Goal: Task Accomplishment & Management: Complete application form

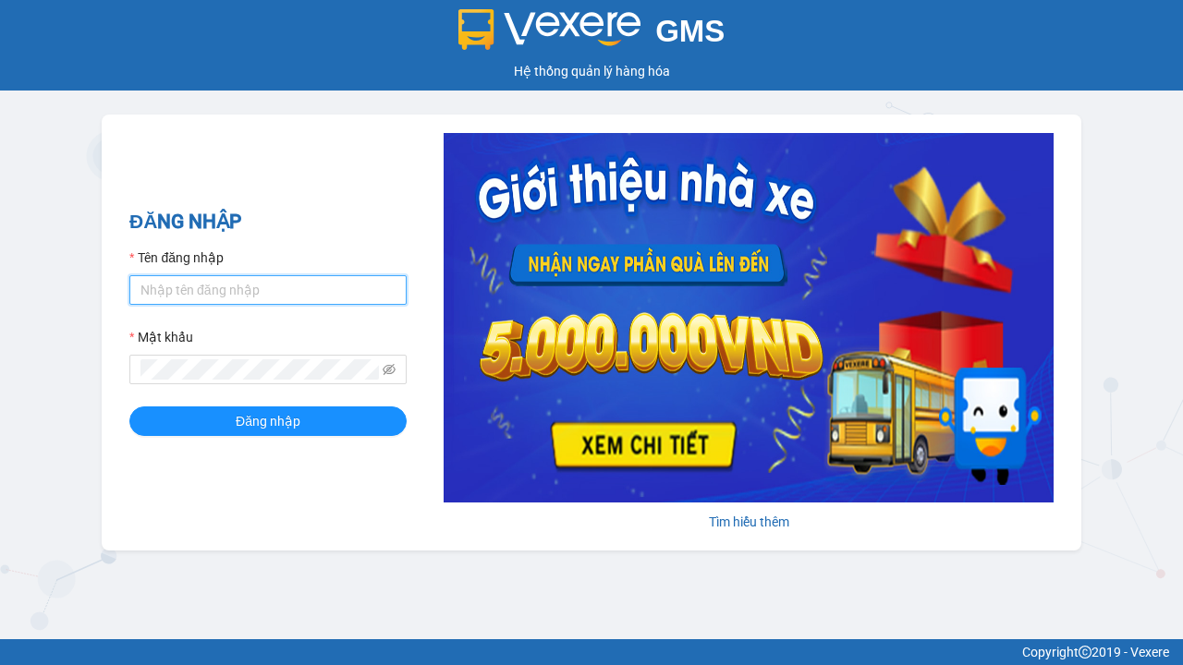
click at [268, 289] on input "Tên đăng nhập" at bounding box center [267, 290] width 277 height 30
type input "ly.xtl"
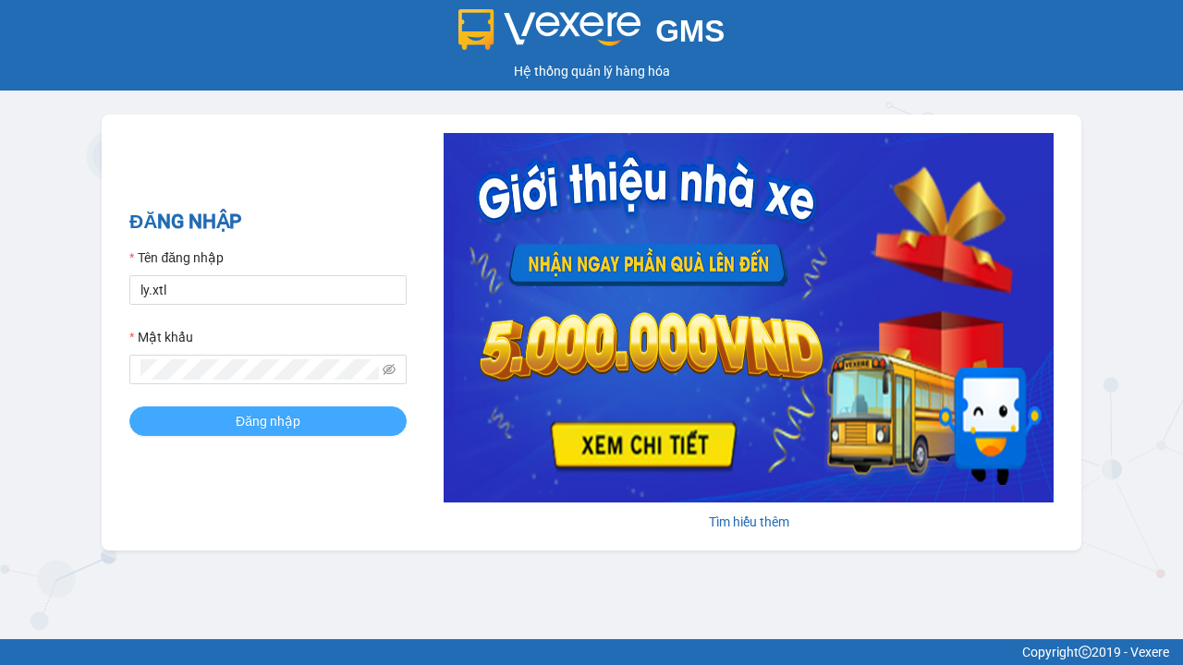
click at [268, 420] on span "Đăng nhập" at bounding box center [268, 421] width 65 height 20
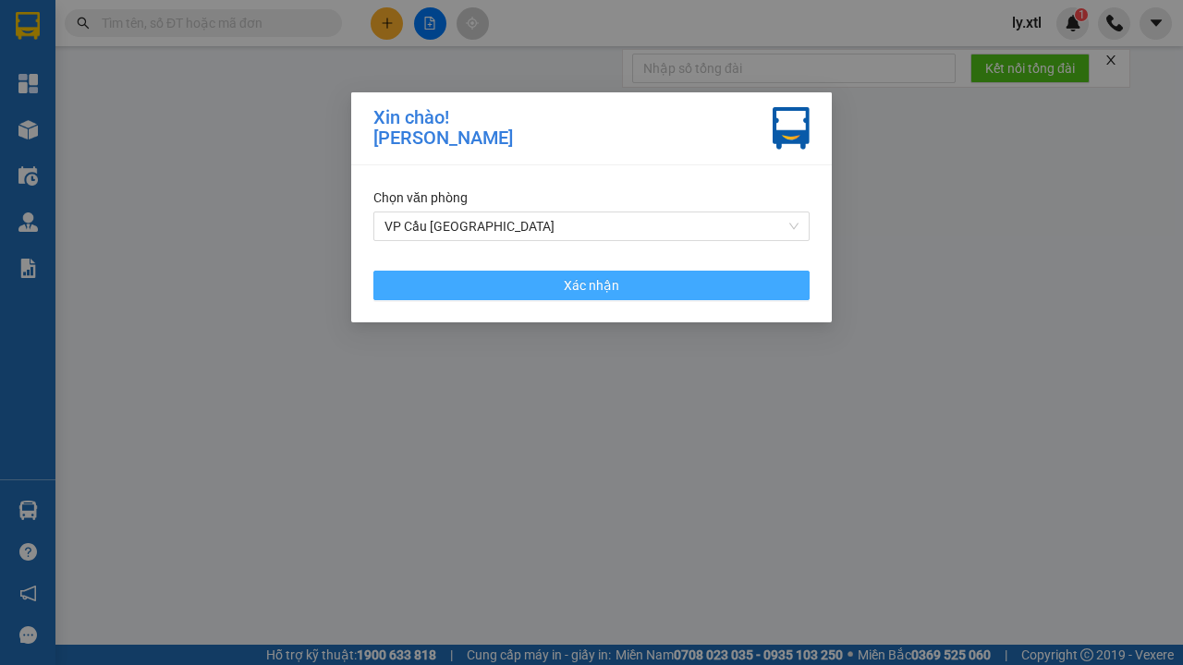
click at [591, 285] on span "Xác nhận" at bounding box center [591, 285] width 55 height 20
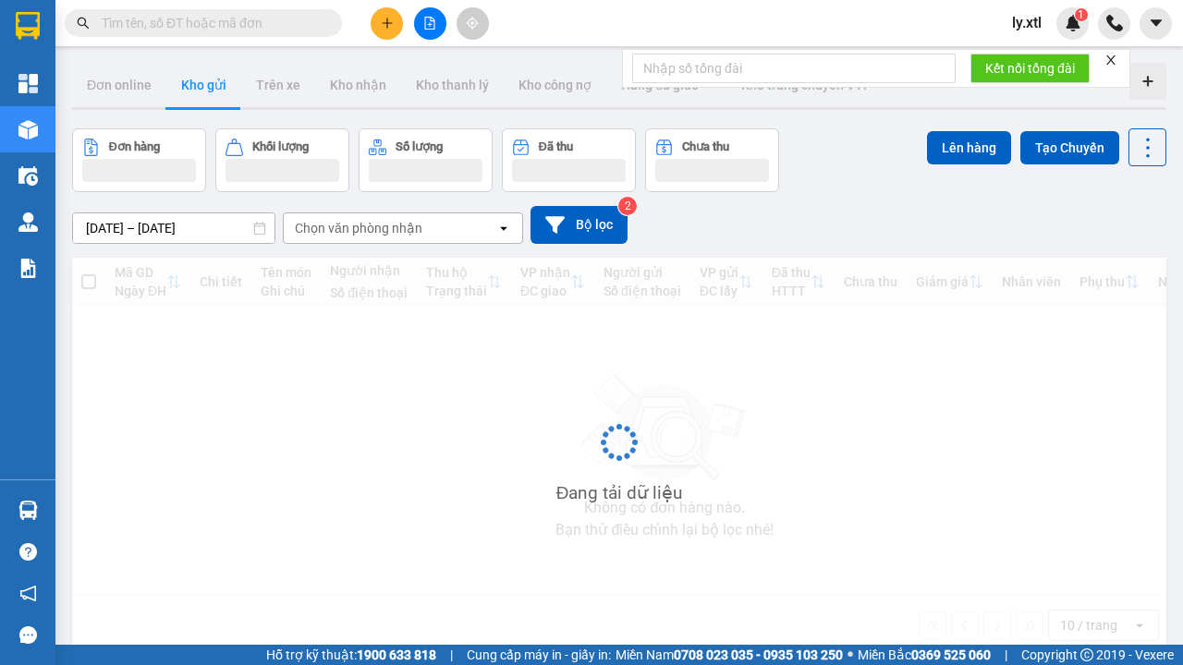
click at [386, 23] on icon "plus" at bounding box center [387, 22] width 10 height 1
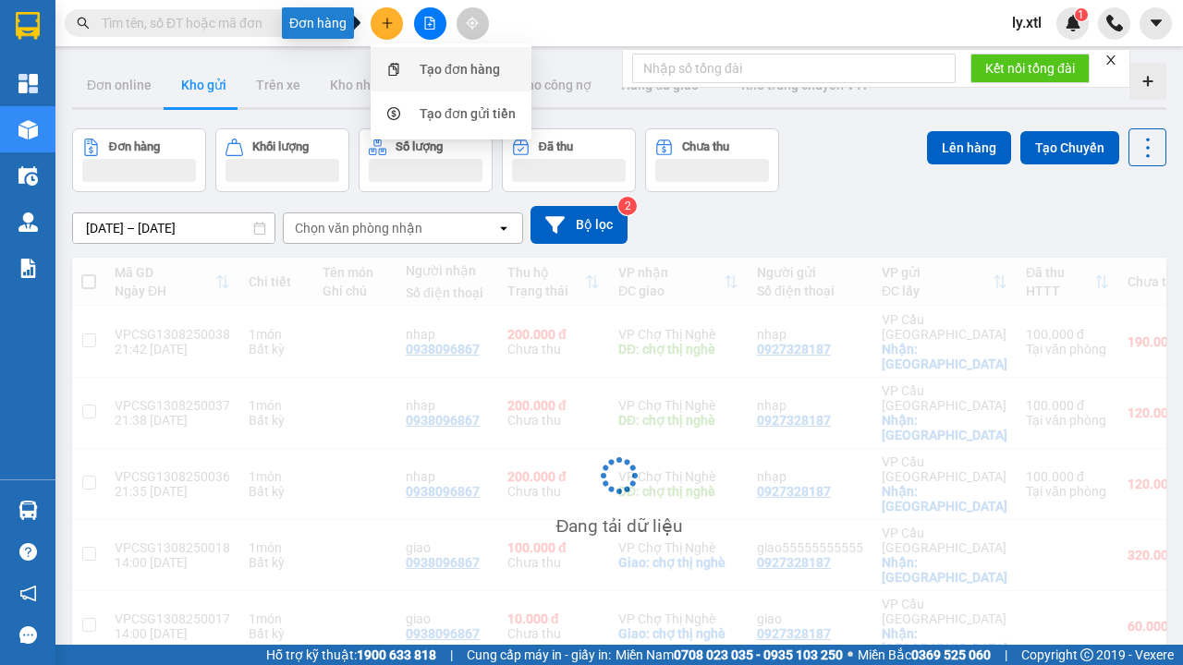
click at [460, 69] on div "Tạo đơn hàng" at bounding box center [459, 69] width 80 height 20
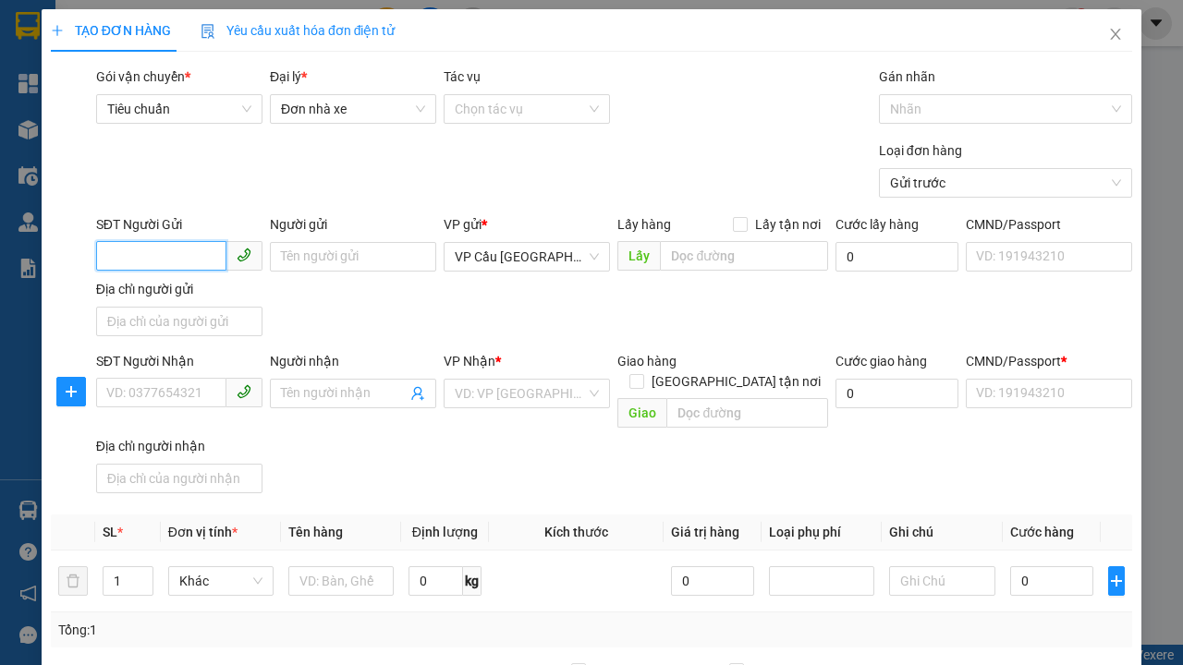
click at [161, 241] on input "SĐT Người Gửi" at bounding box center [161, 256] width 130 height 30
type input "0927328187"
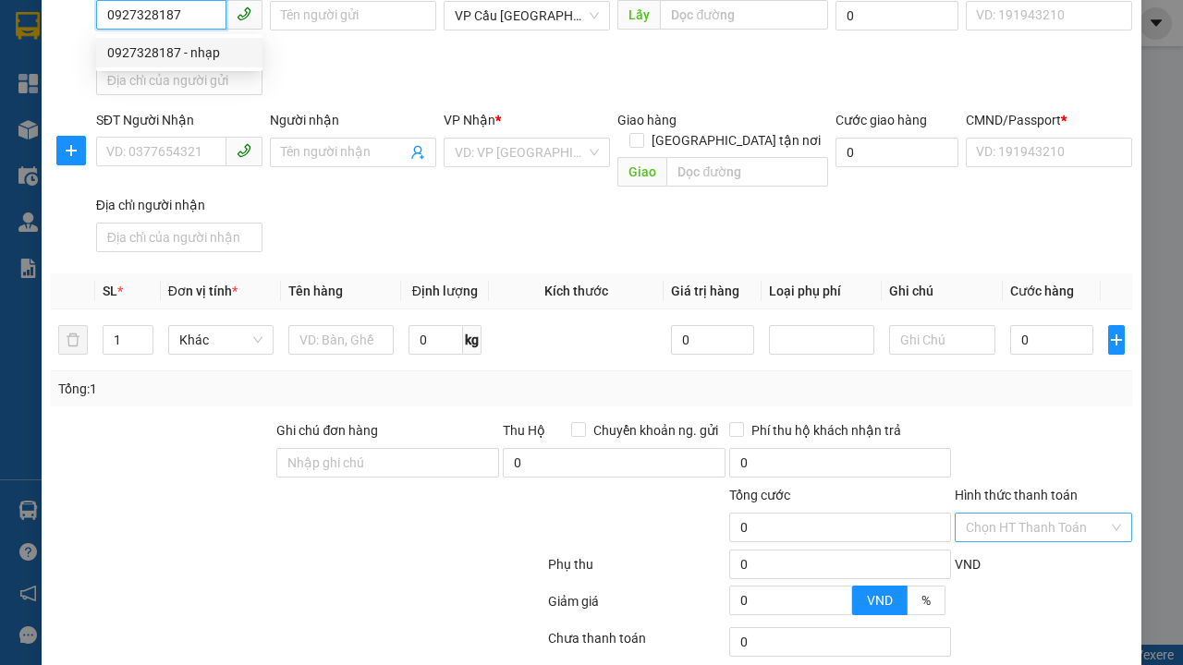
click at [179, 53] on div "0927328187 - nhạp" at bounding box center [179, 52] width 144 height 20
type input "nhạp"
checkbox input "true"
type input "[GEOGRAPHIC_DATA]"
type input "123456789112"
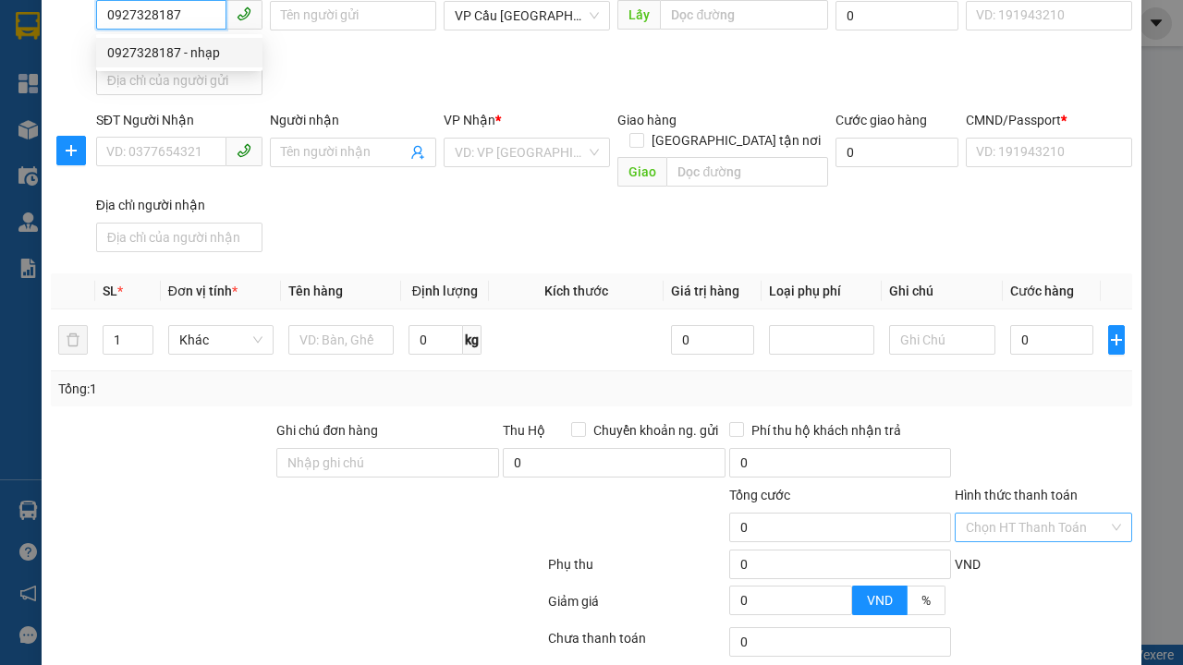
type input "0938096867"
type input "nhap"
type input "chợ thị nghè"
type input "10.000"
type input "123456789456"
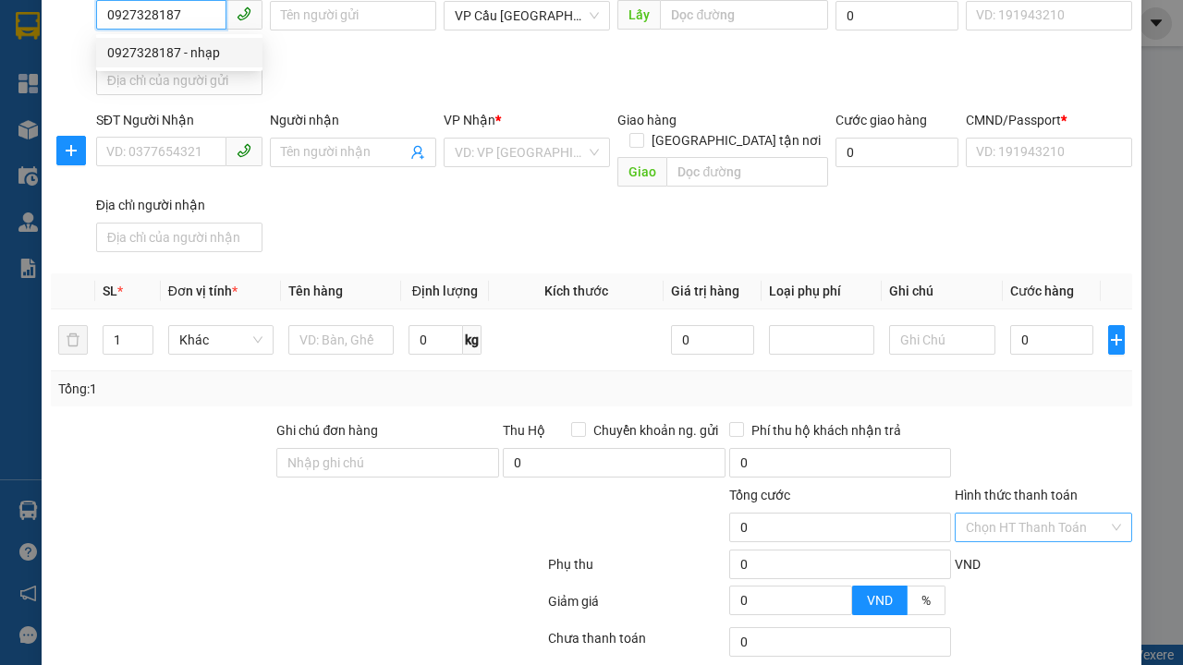
type input "200.000"
type input "15.000"
type input "20.000"
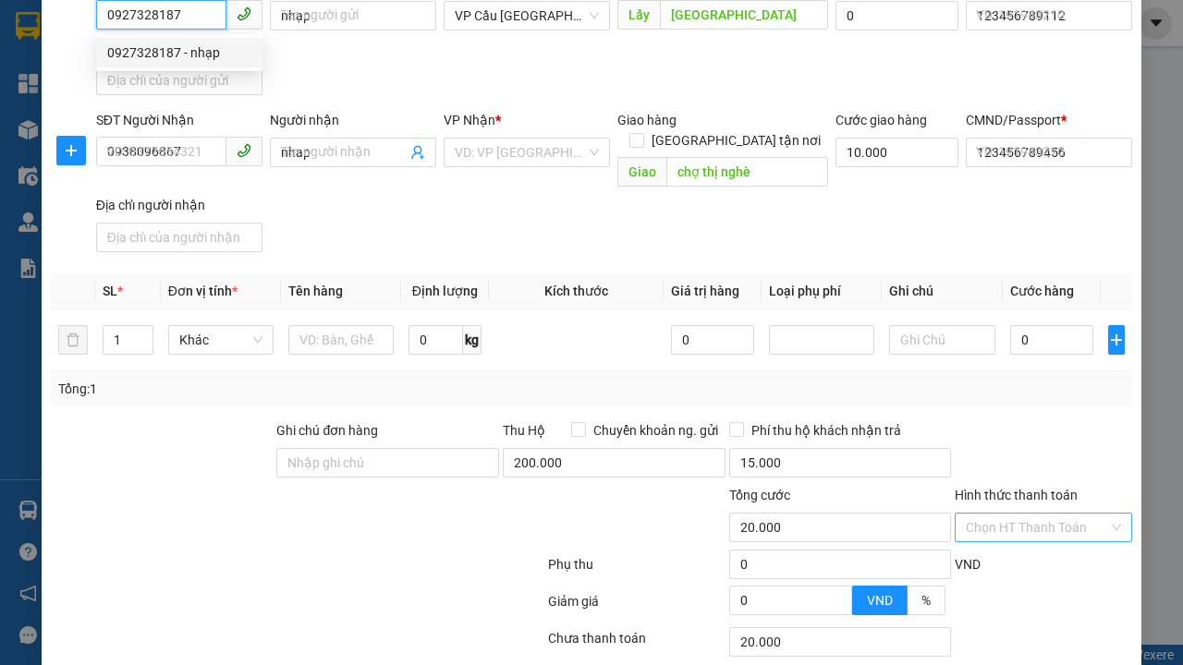
type input "0927328187"
click at [1037, 514] on input "Hình thức thanh toán" at bounding box center [1036, 528] width 142 height 28
type input "320.000"
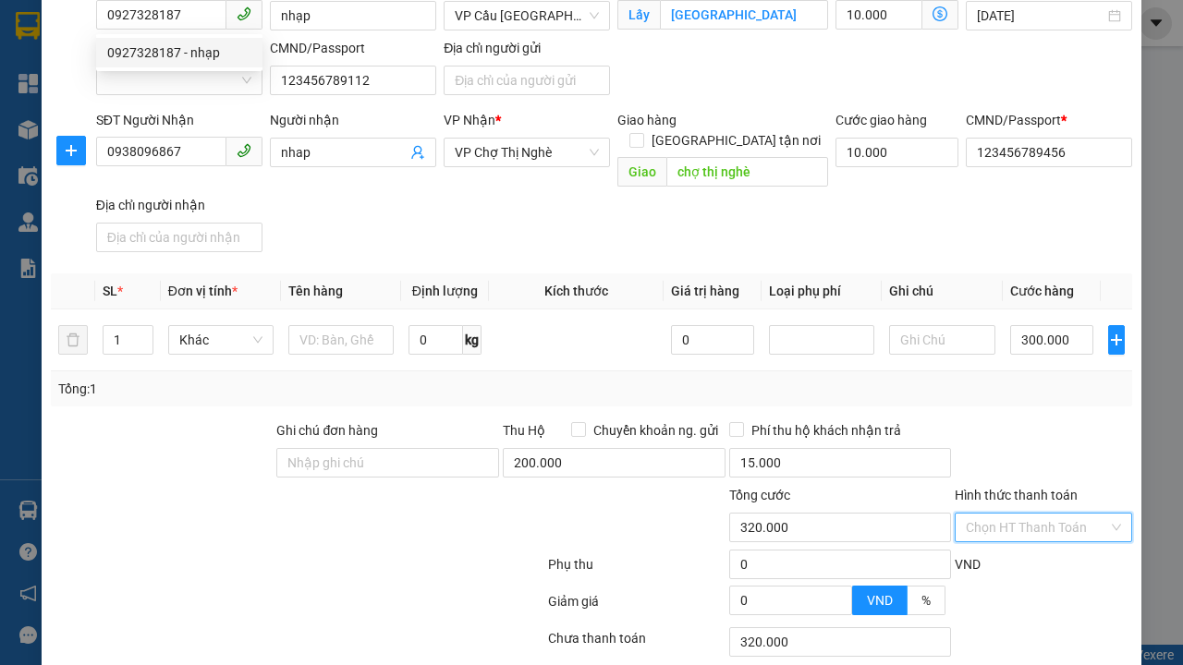
click at [1037, 514] on input "Hình thức thanh toán" at bounding box center [1036, 528] width 142 height 28
